Goal: Find specific page/section: Find specific page/section

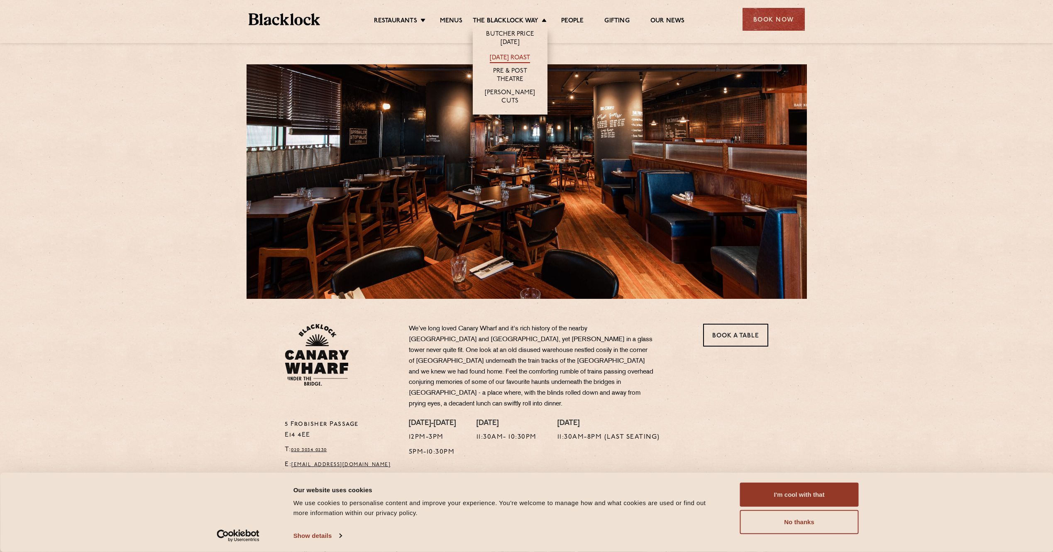
click at [502, 57] on link "[DATE] Roast" at bounding box center [510, 58] width 40 height 9
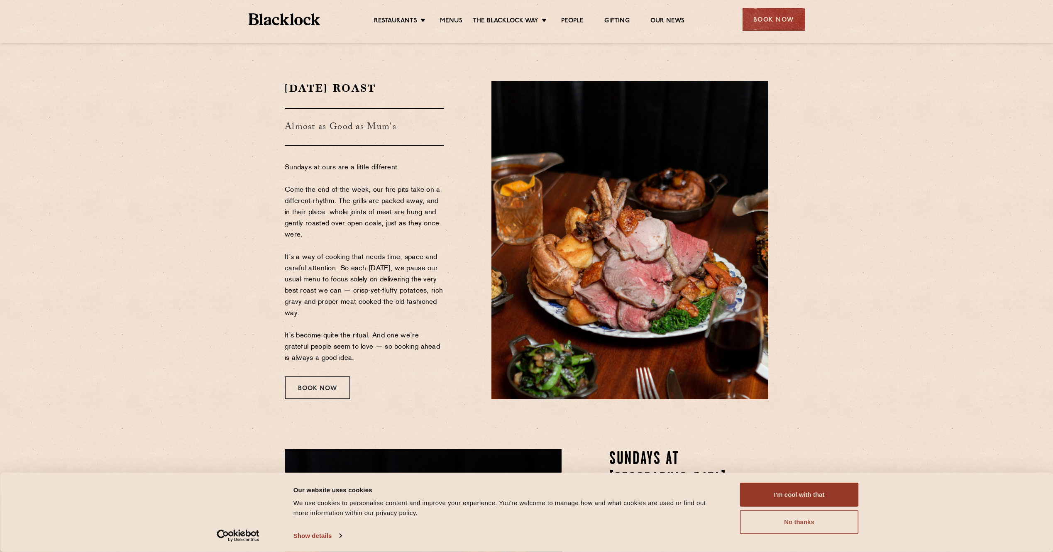
click at [803, 520] on button "No thanks" at bounding box center [799, 522] width 119 height 24
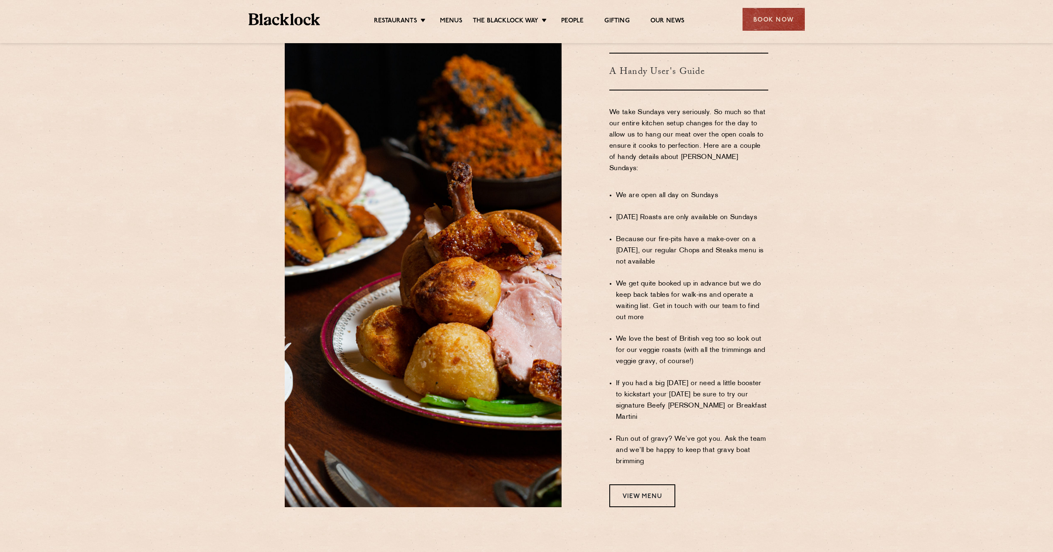
scroll to position [581, 0]
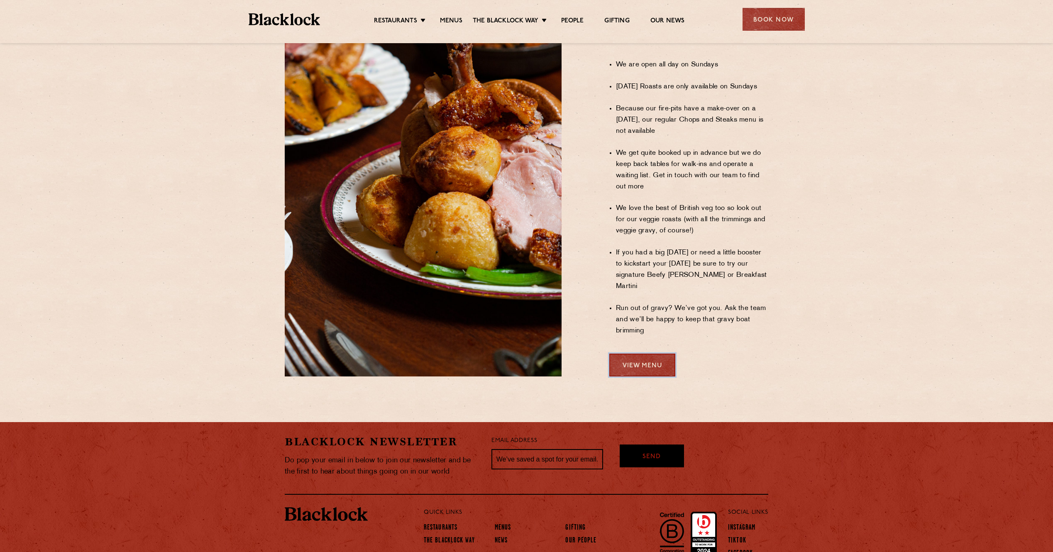
click at [653, 354] on link "View Menu" at bounding box center [642, 365] width 66 height 23
